Goal: Transaction & Acquisition: Download file/media

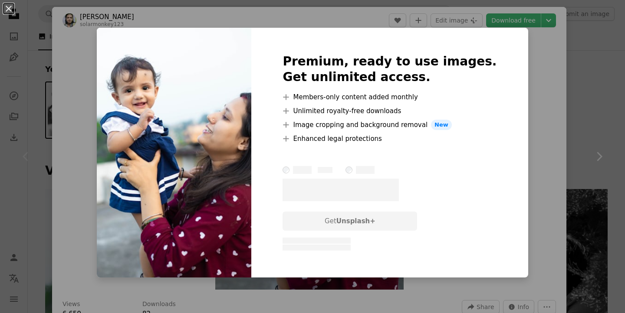
scroll to position [162, 0]
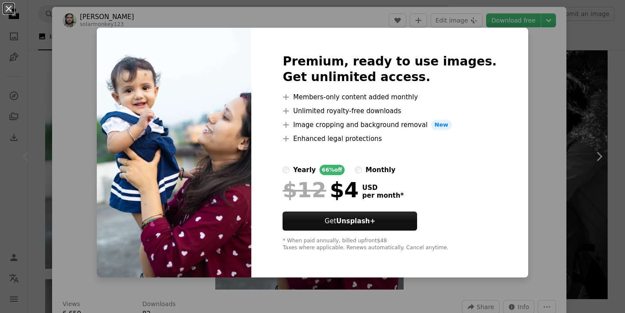
click at [564, 80] on div "An X shape Premium, ready to use images. Get unlimited access. A plus sign Memb…" at bounding box center [312, 156] width 625 height 313
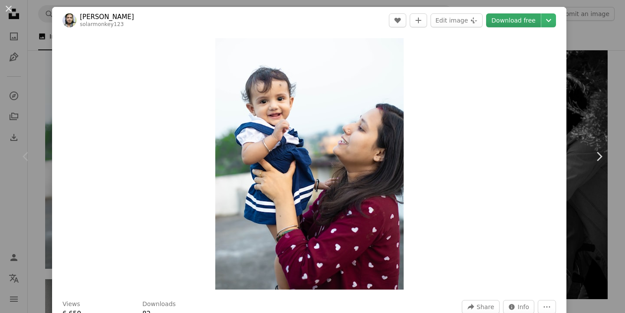
click at [511, 20] on link "Download free" at bounding box center [513, 20] width 55 height 14
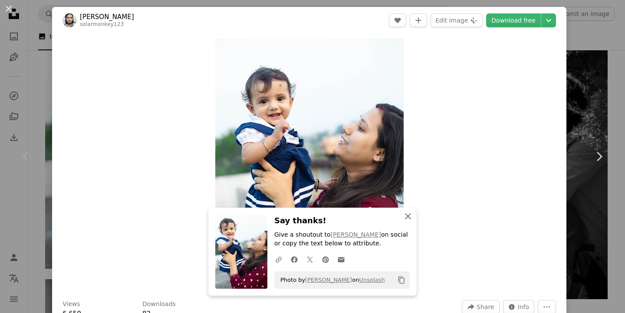
click at [408, 215] on icon "An X shape" at bounding box center [408, 216] width 10 height 10
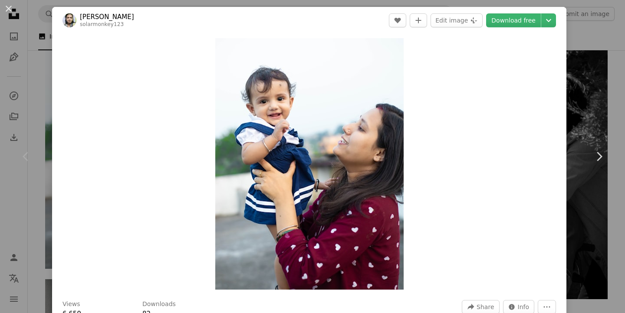
click at [41, 70] on div "An X shape Chevron left Chevron right [PERSON_NAME] solarmonkey123 A heart A pl…" at bounding box center [312, 156] width 625 height 313
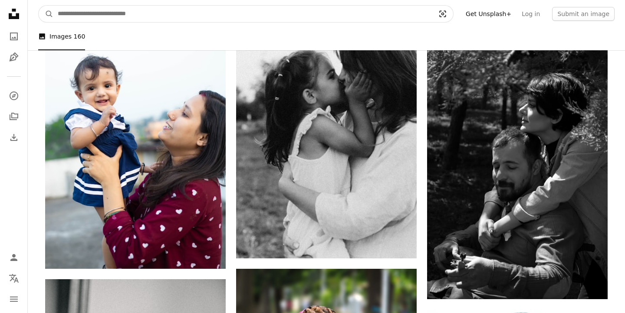
click at [451, 17] on icon "Visual search" at bounding box center [442, 14] width 21 height 9
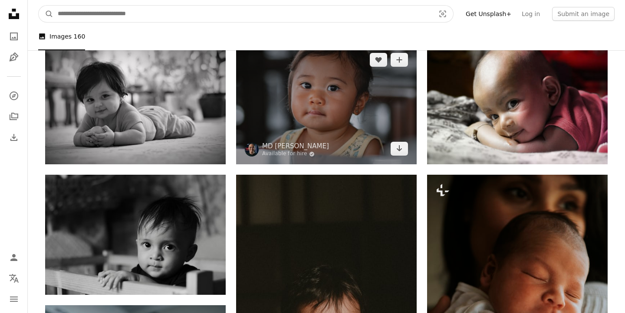
scroll to position [146, 0]
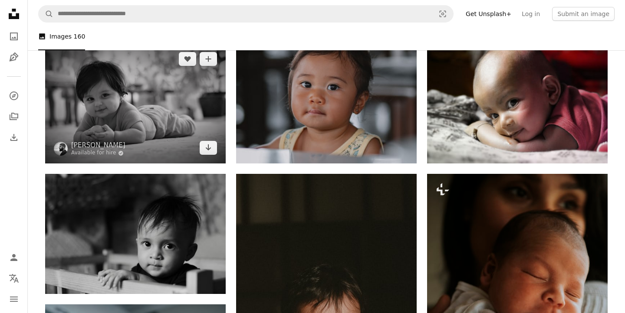
click at [181, 128] on img at bounding box center [135, 103] width 181 height 120
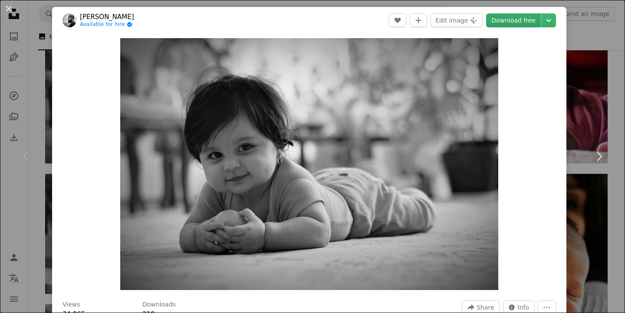
click at [512, 20] on link "Download free" at bounding box center [513, 20] width 55 height 14
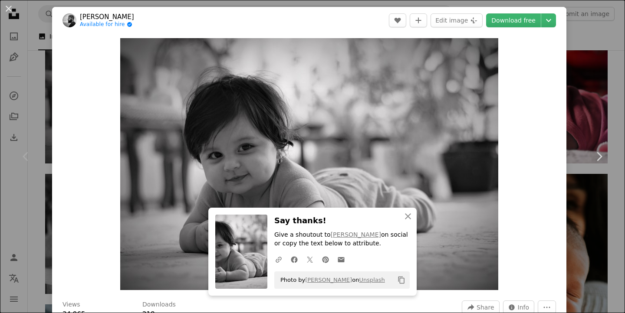
click at [30, 33] on div "An X shape Chevron left Chevron right Omid Ajorlo Available for hire A checkmar…" at bounding box center [312, 156] width 625 height 313
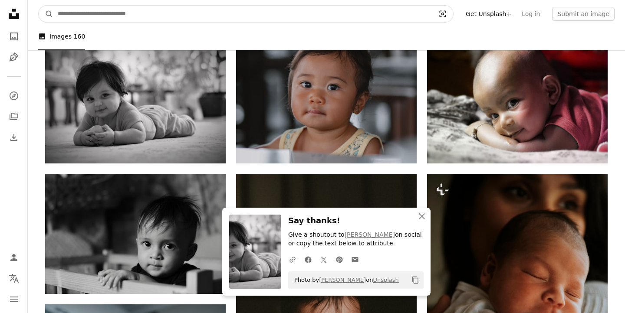
click at [453, 16] on icon "Visual search" at bounding box center [442, 14] width 21 height 9
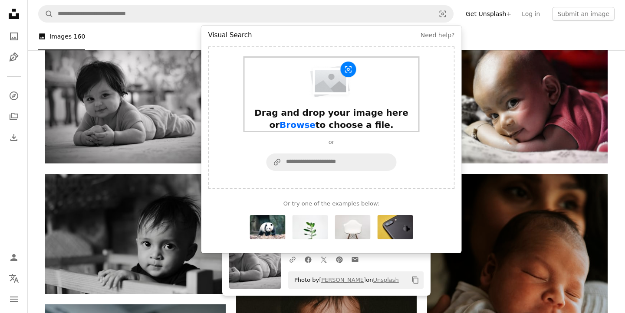
click at [316, 120] on span "Browse" at bounding box center [298, 125] width 36 height 10
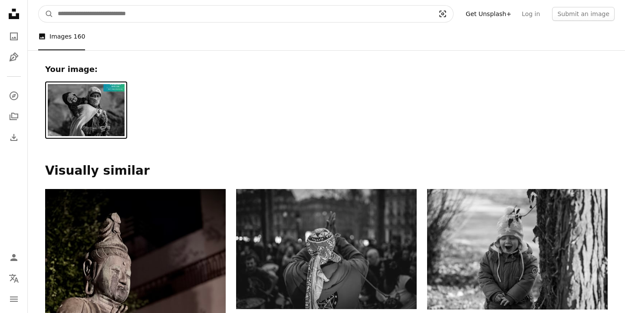
click at [451, 13] on icon "Visual search" at bounding box center [442, 14] width 21 height 9
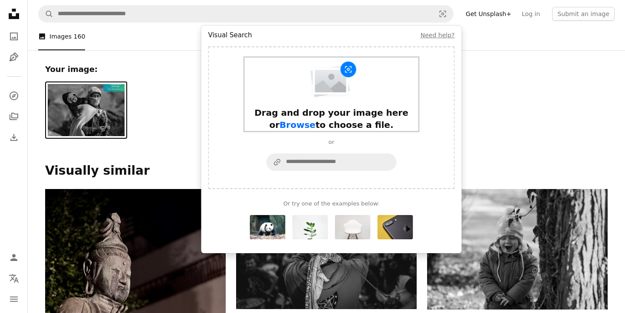
click at [316, 120] on span "Browse" at bounding box center [298, 125] width 36 height 10
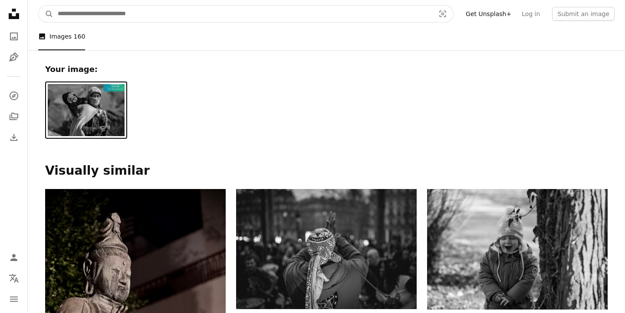
click at [163, 16] on input "Find visuals sitewide" at bounding box center [242, 14] width 379 height 16
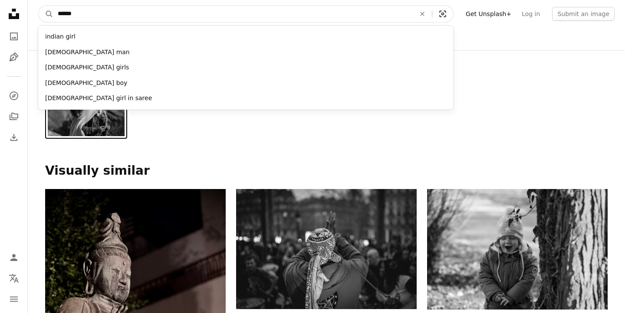
click at [453, 10] on icon "Visual search" at bounding box center [442, 14] width 21 height 9
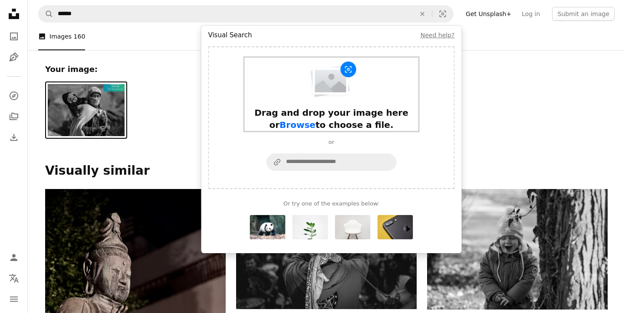
click at [316, 120] on span "Browse" at bounding box center [298, 125] width 36 height 10
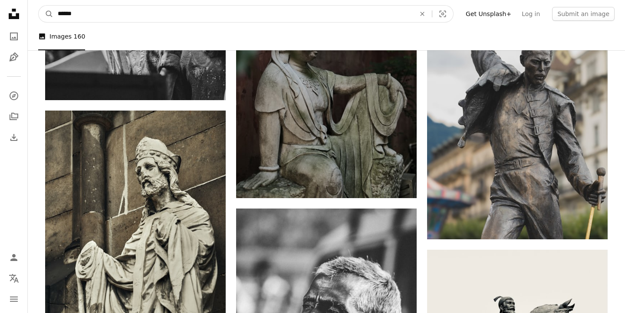
scroll to position [2106, 0]
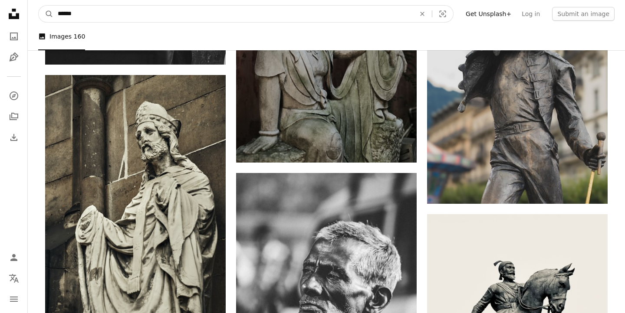
click at [292, 16] on input "******" at bounding box center [233, 14] width 360 height 16
type input "**********"
click button "A magnifying glass" at bounding box center [46, 14] width 15 height 16
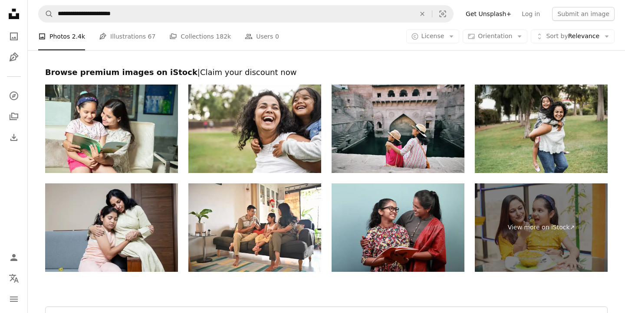
scroll to position [1825, 0]
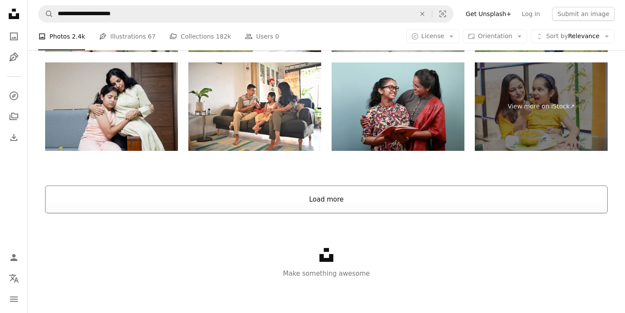
click at [254, 198] on button "Load more" at bounding box center [326, 200] width 563 height 28
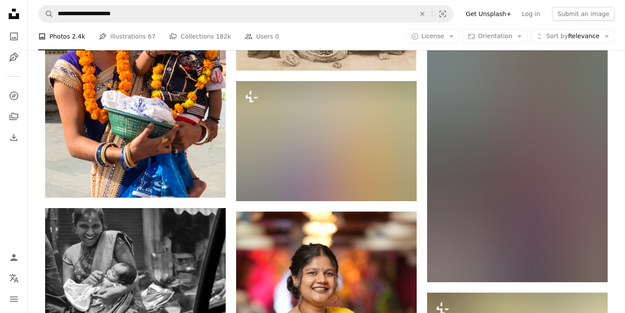
scroll to position [2229, 0]
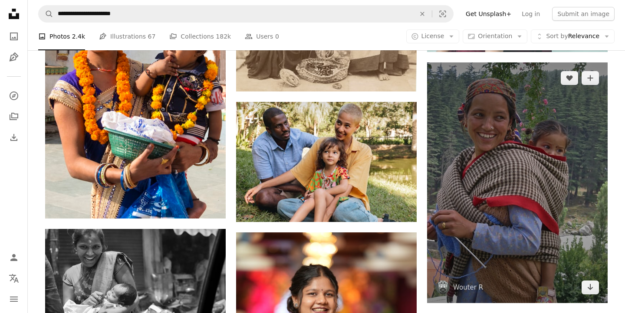
click at [455, 141] on img at bounding box center [517, 183] width 181 height 241
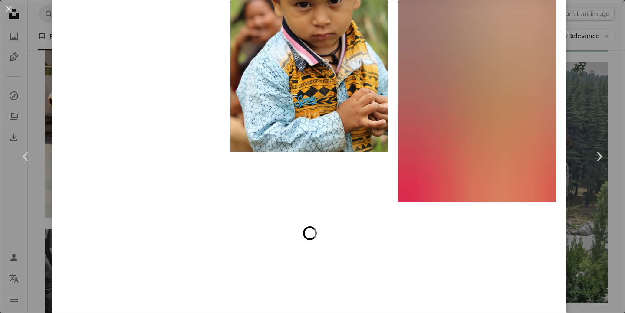
scroll to position [4463, 0]
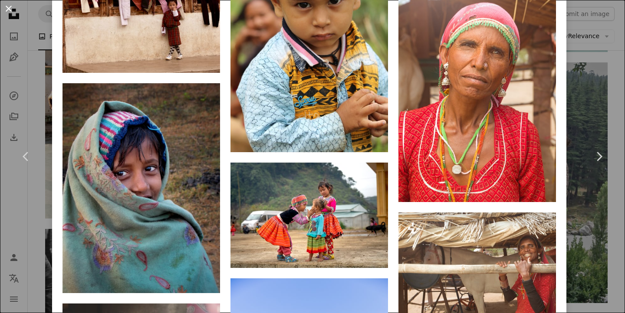
click at [6, 7] on button "An X shape" at bounding box center [8, 8] width 10 height 10
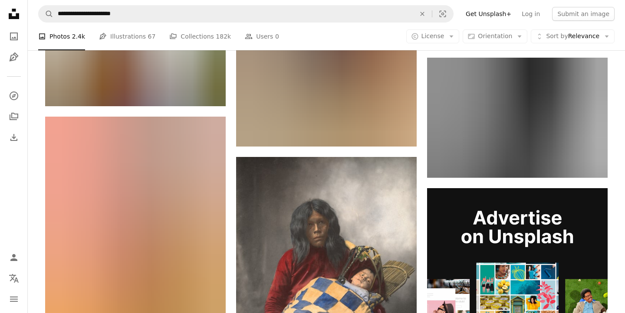
scroll to position [3091, 0]
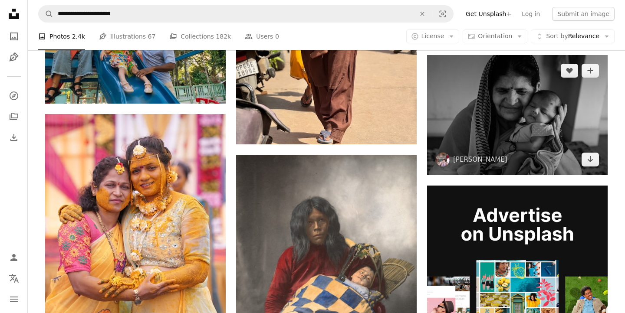
click at [473, 127] on img at bounding box center [517, 115] width 181 height 120
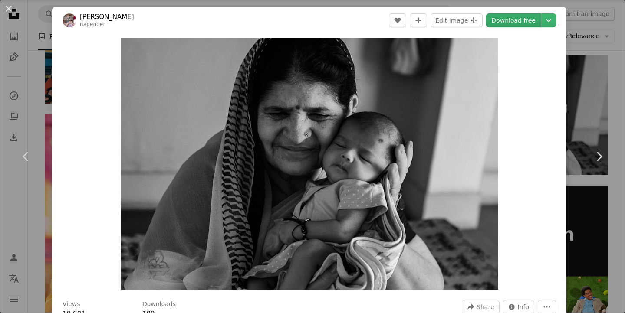
click at [523, 21] on link "Download free" at bounding box center [513, 20] width 55 height 14
